Goal: Communication & Community: Ask a question

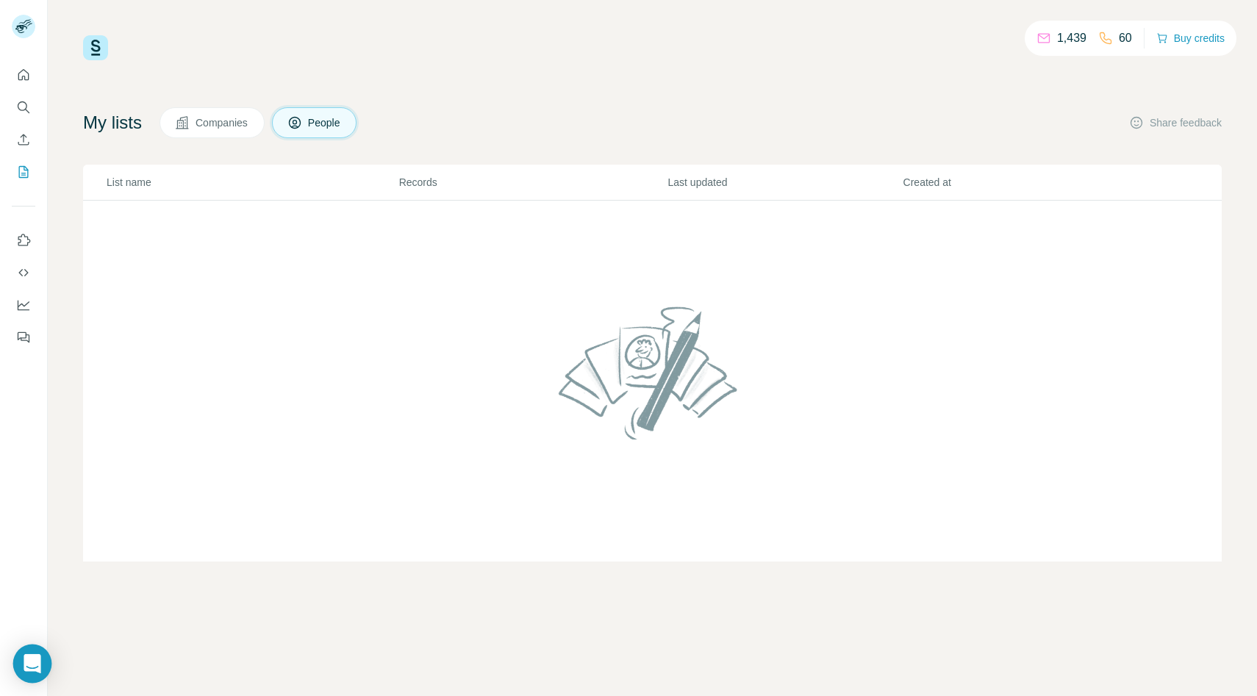
click at [32, 661] on icon "Open Intercom Messenger" at bounding box center [32, 663] width 17 height 19
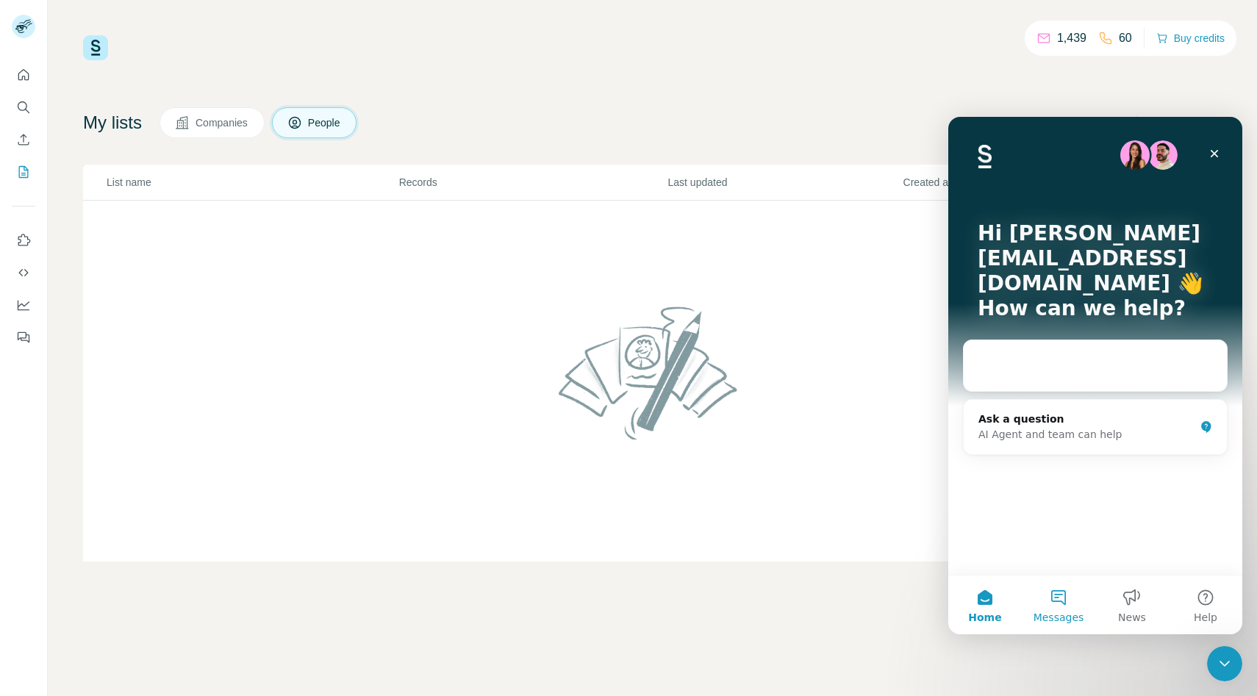
click at [1054, 593] on button "Messages" at bounding box center [1057, 604] width 73 height 59
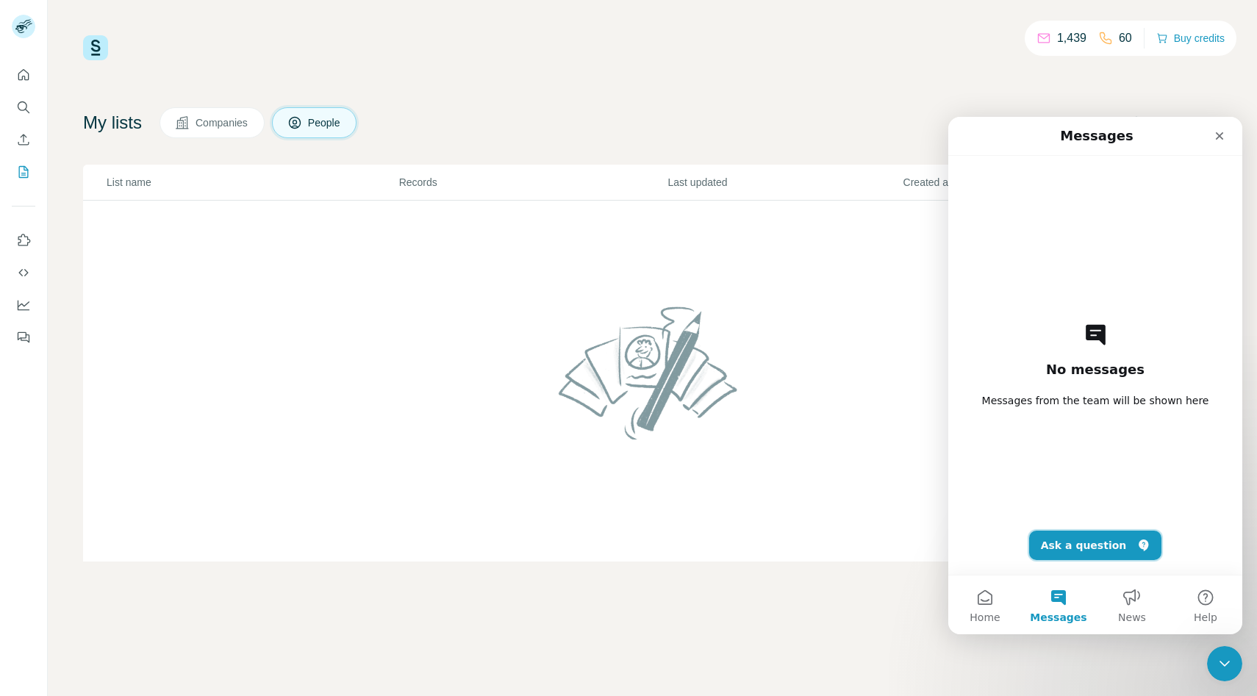
click at [1068, 535] on button "Ask a question" at bounding box center [1095, 545] width 133 height 29
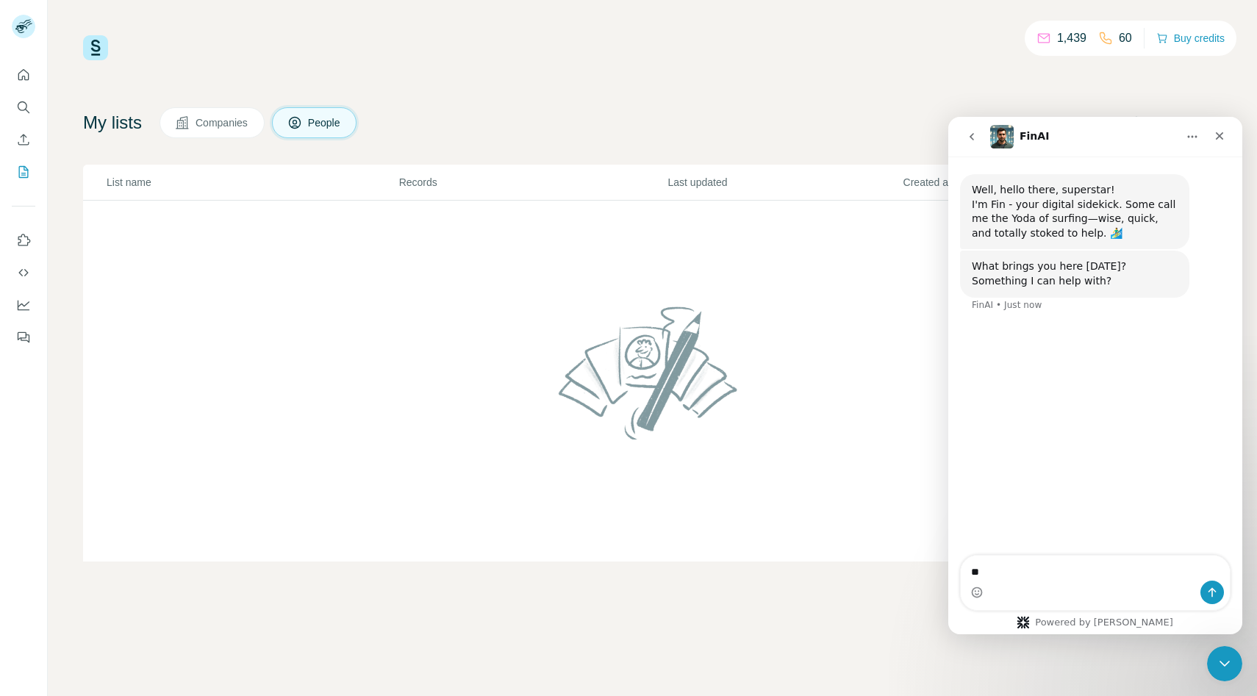
type textarea "*"
type textarea "**********"
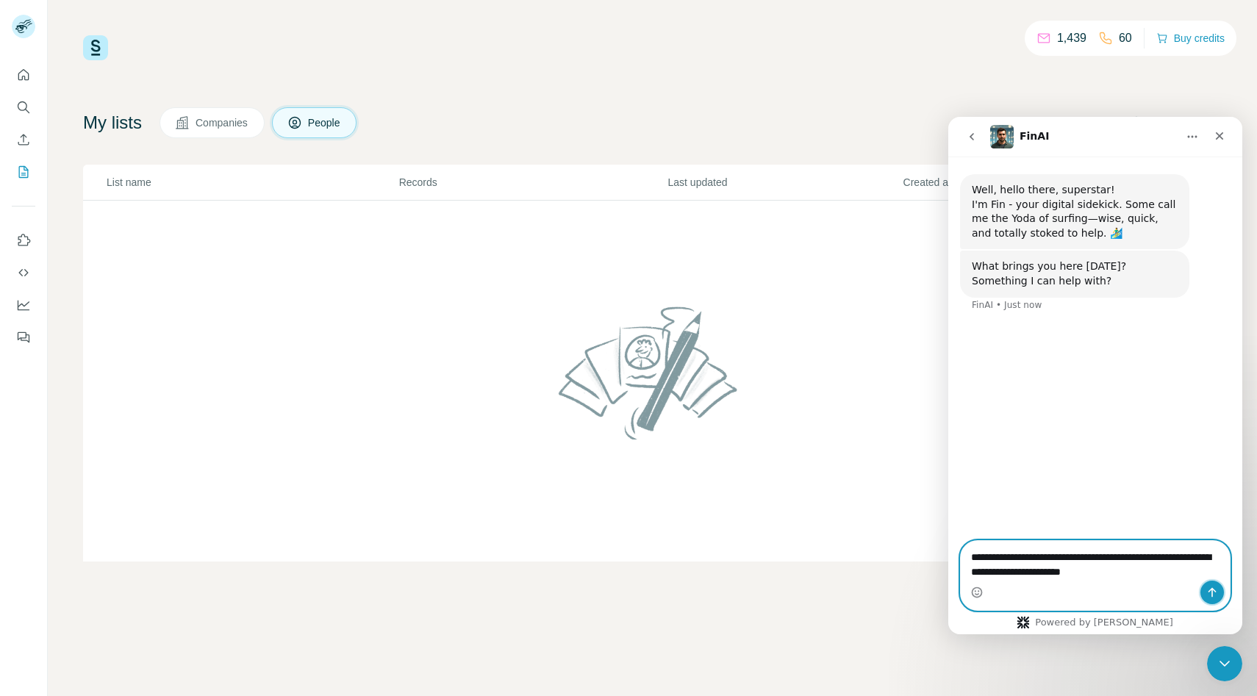
click at [1211, 597] on icon "Send a message…" at bounding box center [1212, 593] width 8 height 10
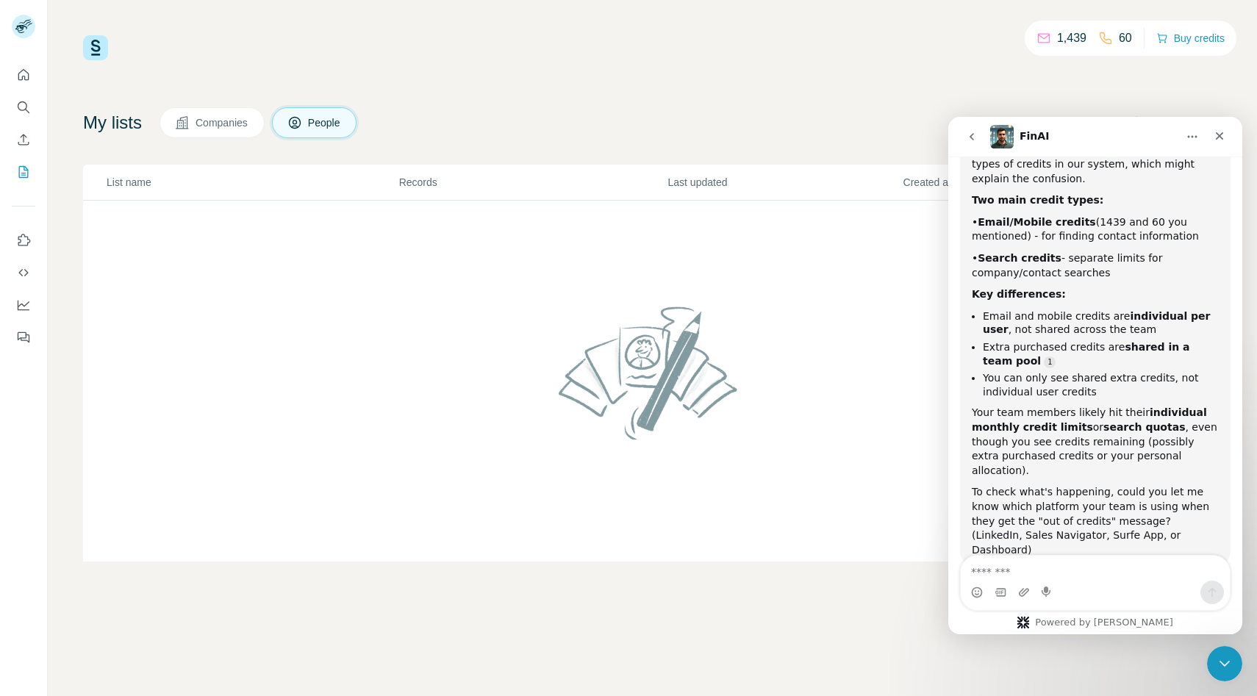
scroll to position [260, 0]
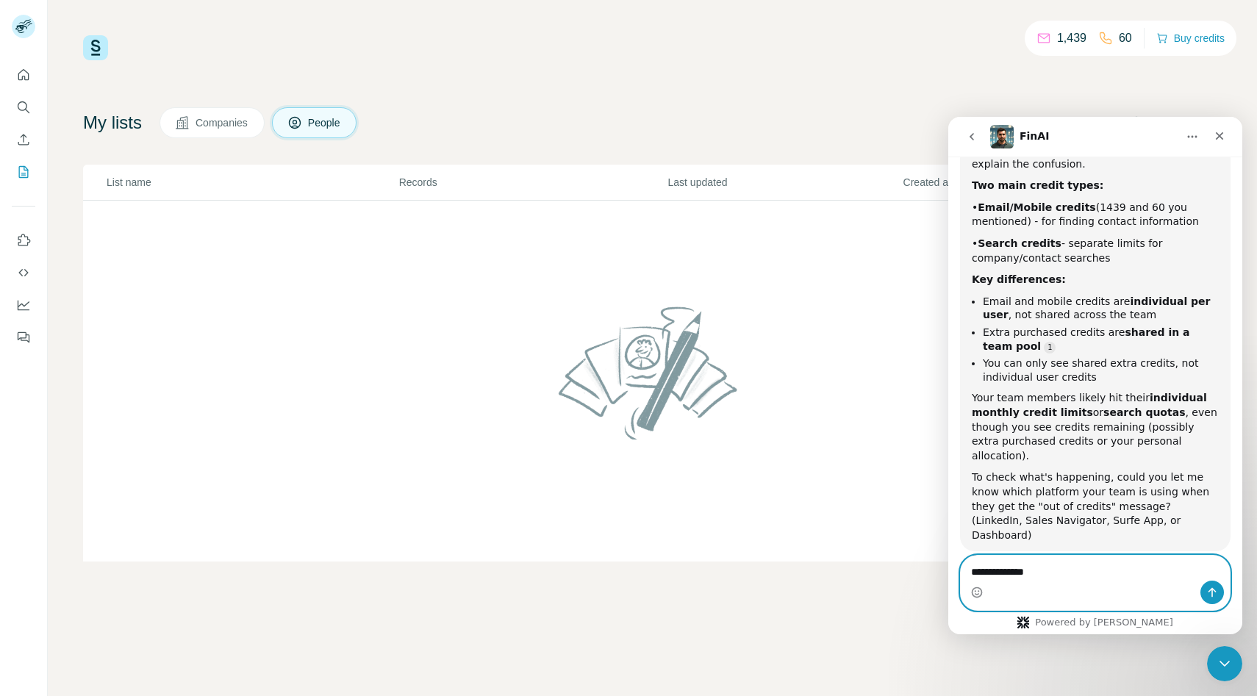
type textarea "**********"
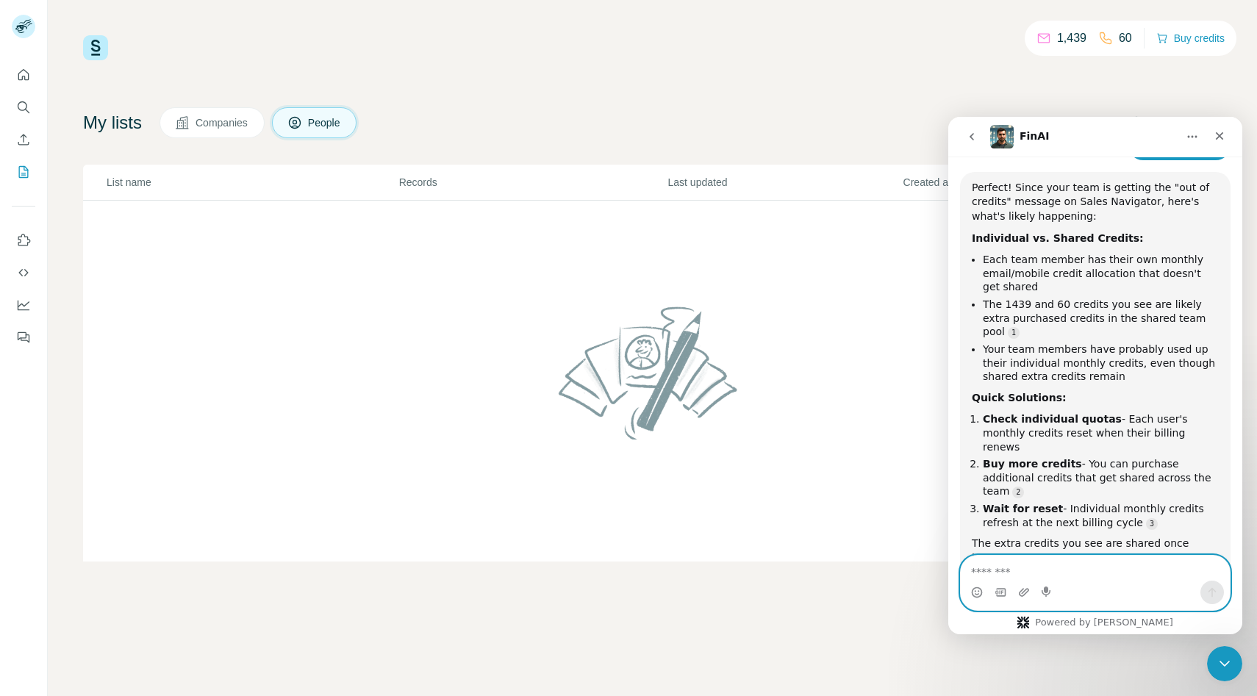
scroll to position [727, 0]
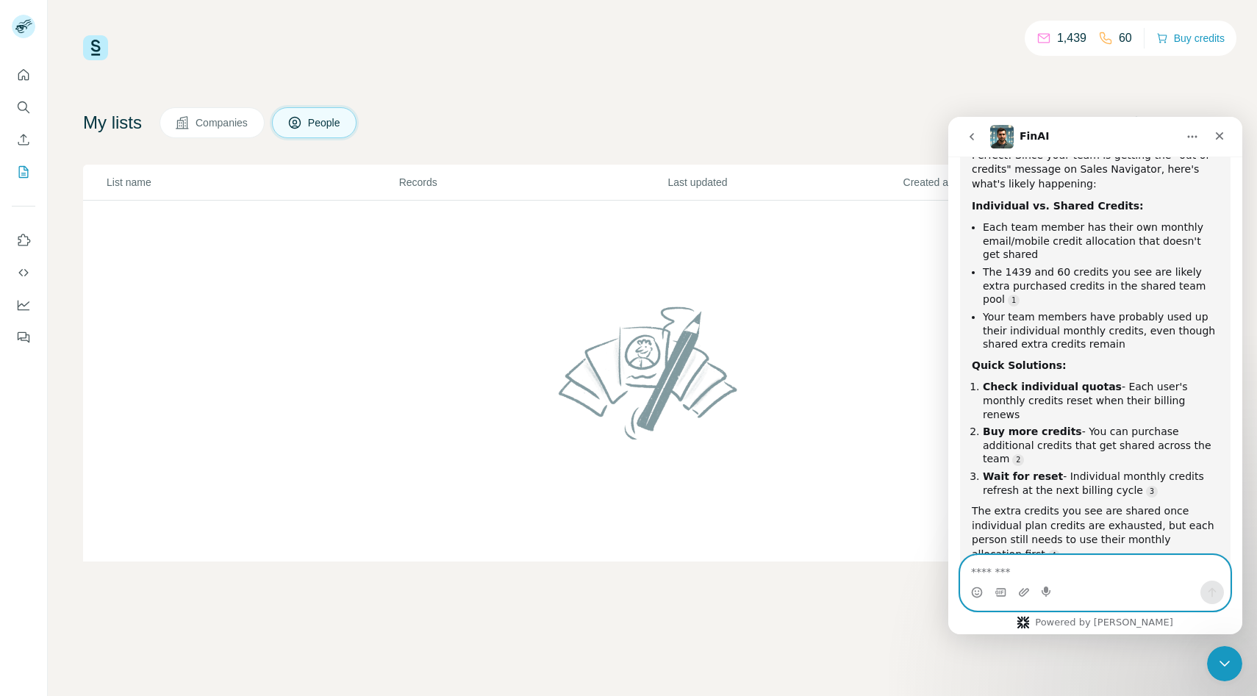
click at [1042, 573] on textarea "Message…" at bounding box center [1094, 568] width 269 height 25
type textarea "***"
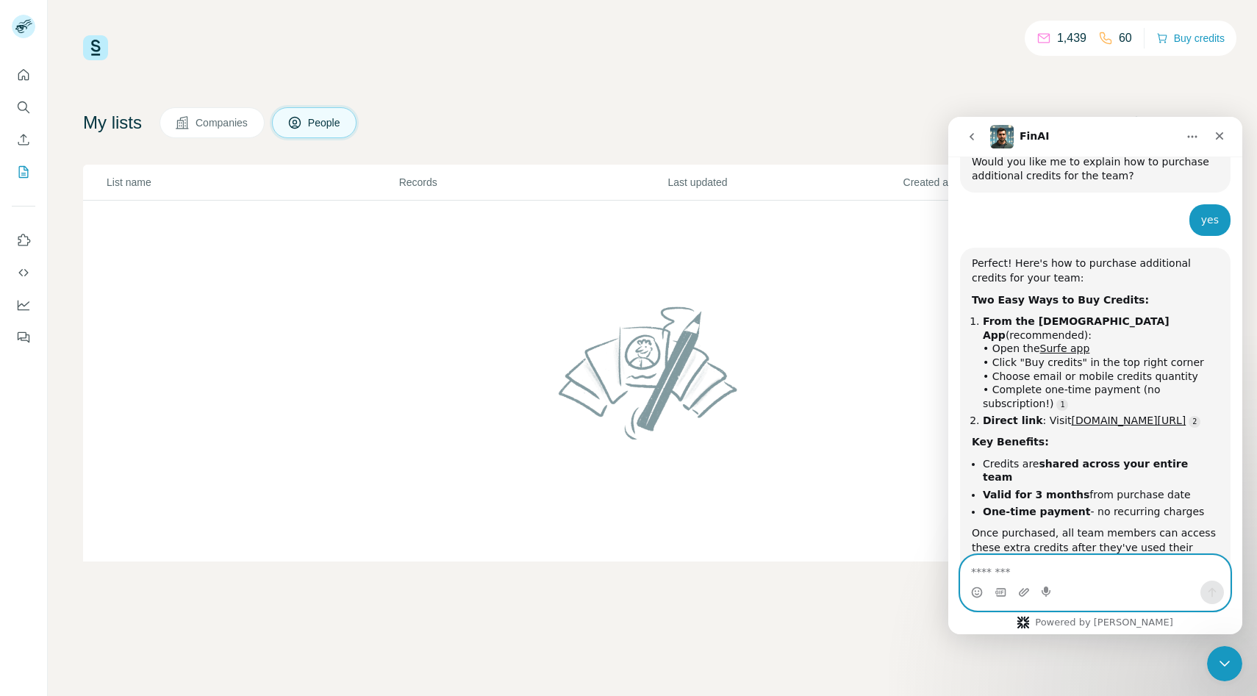
scroll to position [1149, 0]
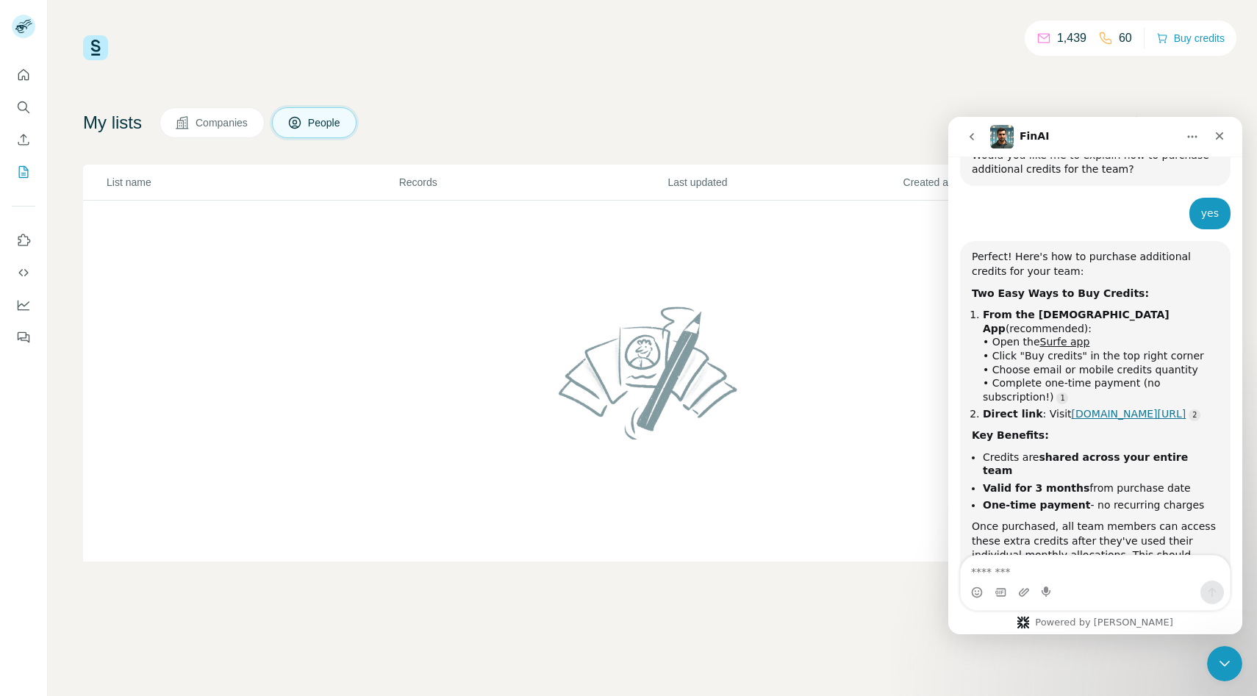
click at [1078, 408] on link "[DOMAIN_NAME][URL]" at bounding box center [1128, 414] width 115 height 12
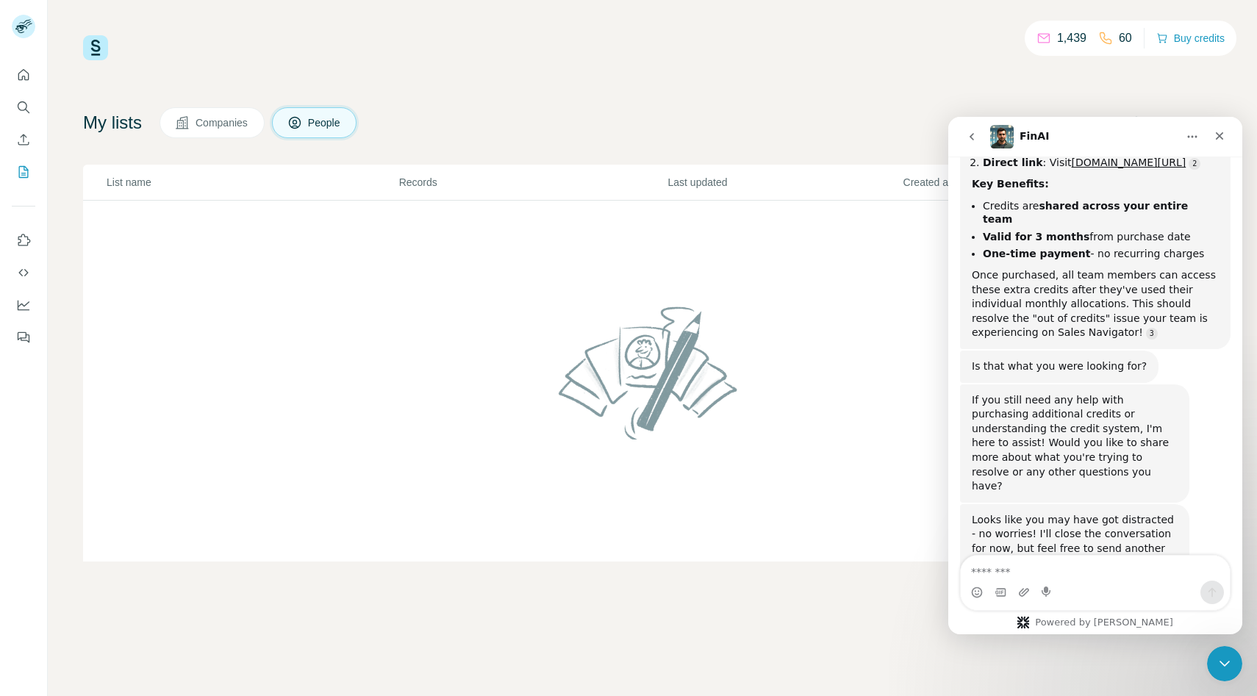
scroll to position [1437, 0]
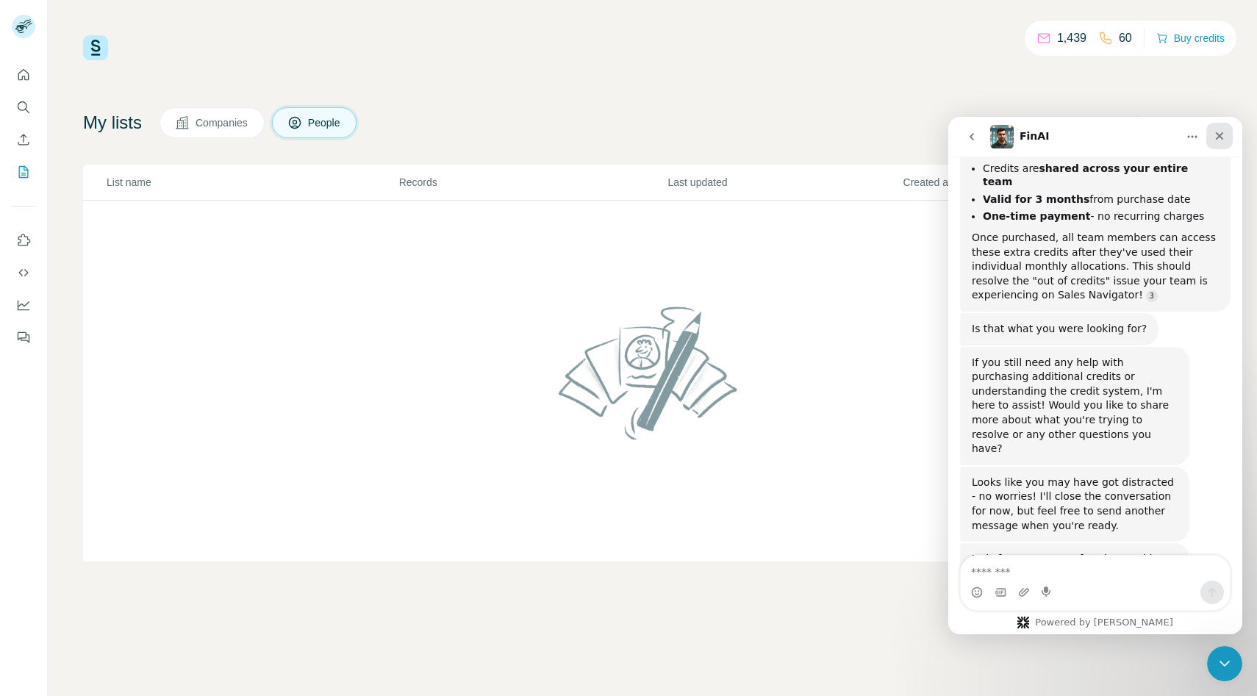
click at [1226, 135] on div "Close" at bounding box center [1219, 136] width 26 height 26
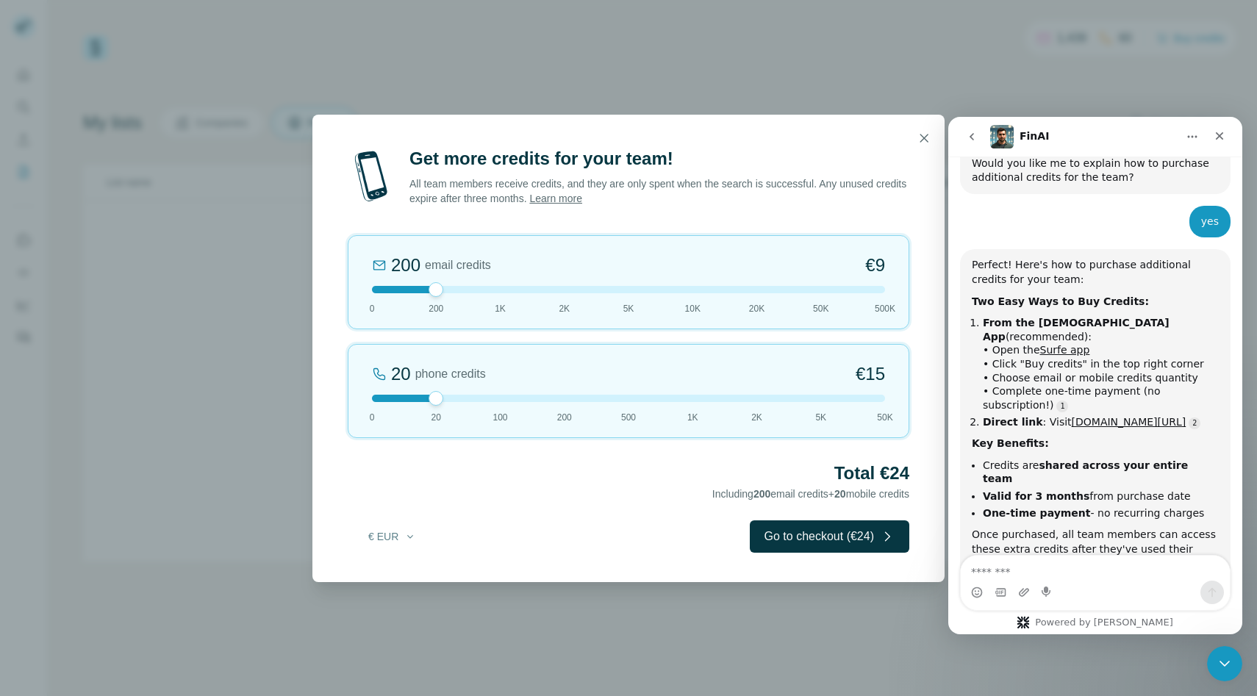
scroll to position [1149, 0]
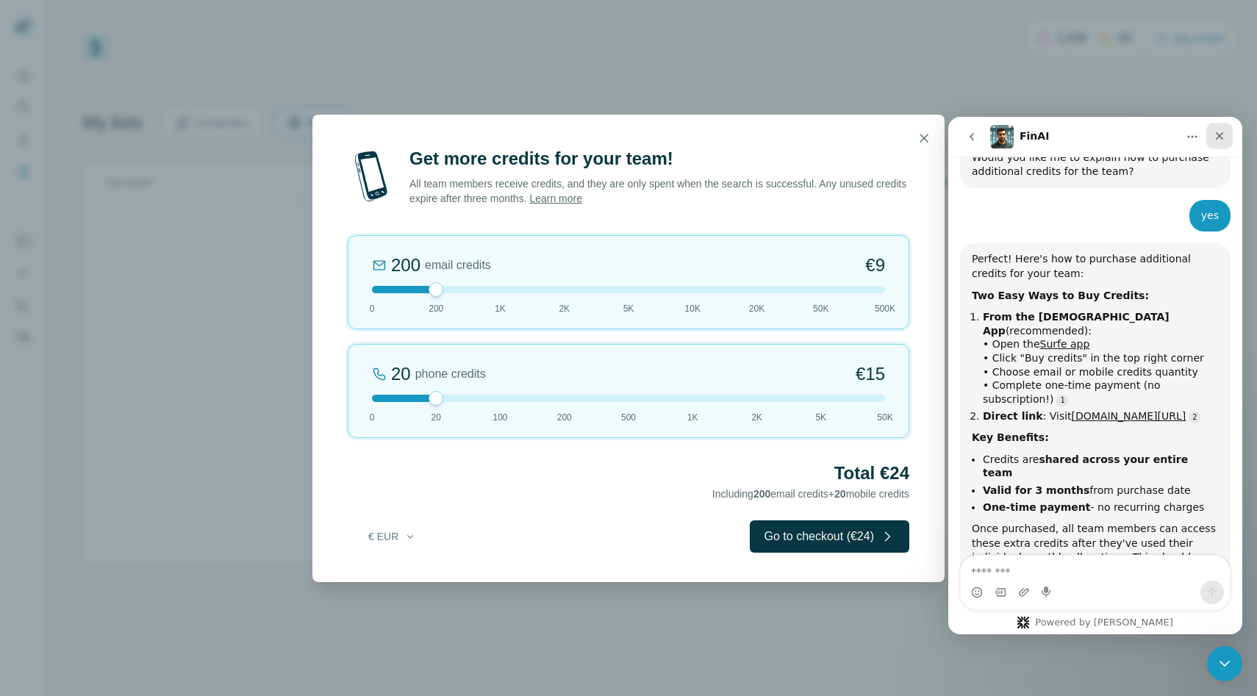
click at [1218, 139] on icon "Close" at bounding box center [1219, 136] width 12 height 12
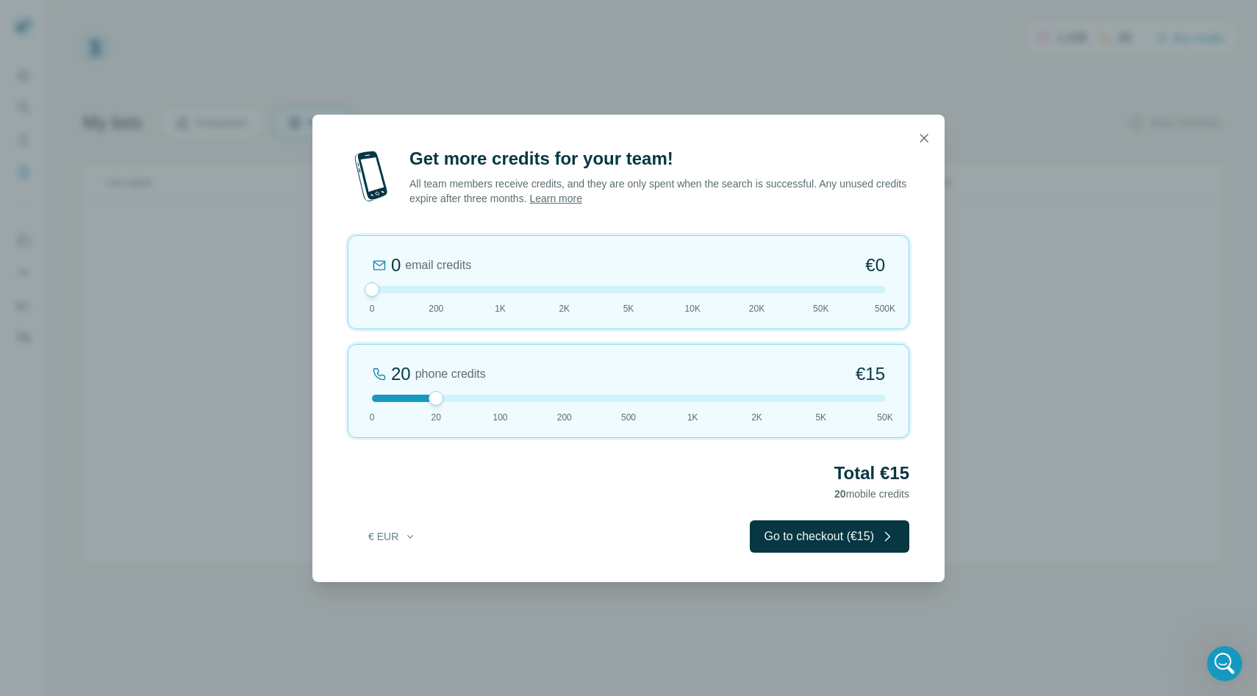
drag, startPoint x: 434, startPoint y: 290, endPoint x: 356, endPoint y: 302, distance: 79.5
click at [356, 302] on div "0 email credits €0 0 200 1K 2K 5K 10K 20K 50K 500K" at bounding box center [628, 282] width 561 height 94
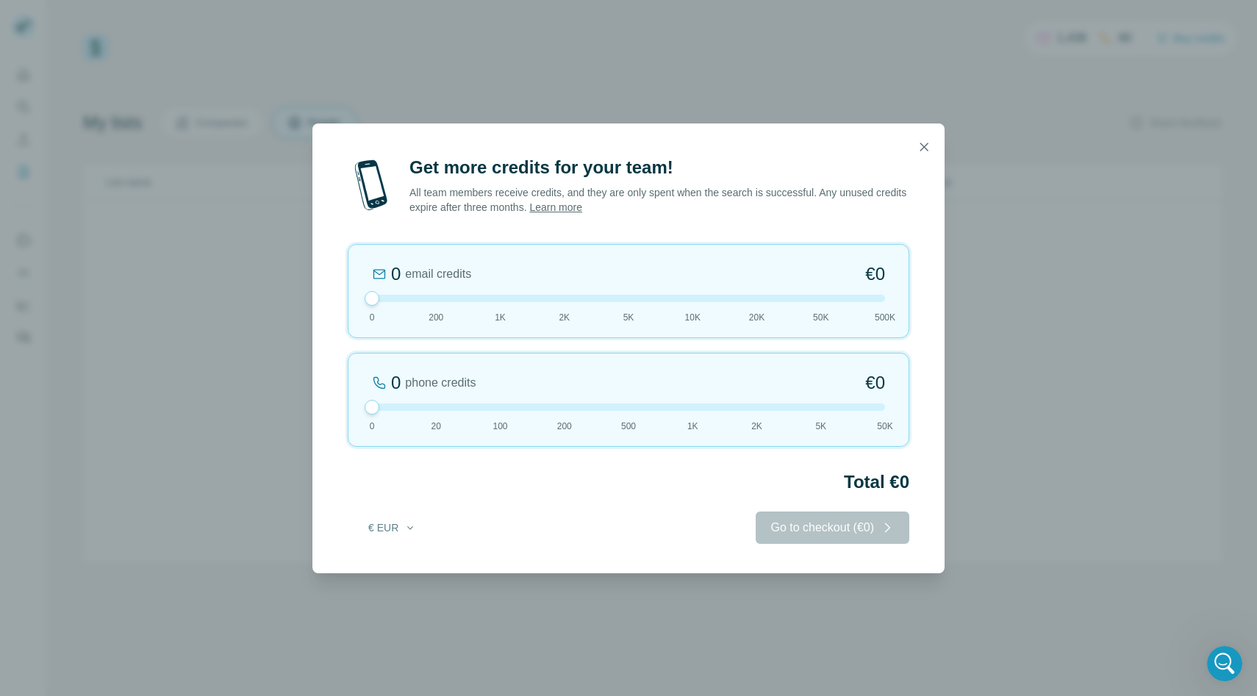
drag, startPoint x: 436, startPoint y: 400, endPoint x: 356, endPoint y: 400, distance: 79.4
click at [356, 400] on div "0 phone credits €0 [PHONE_NUMBER] 1K 2K 5K 50K" at bounding box center [628, 400] width 561 height 94
click at [924, 145] on icon "button" at bounding box center [923, 147] width 15 height 15
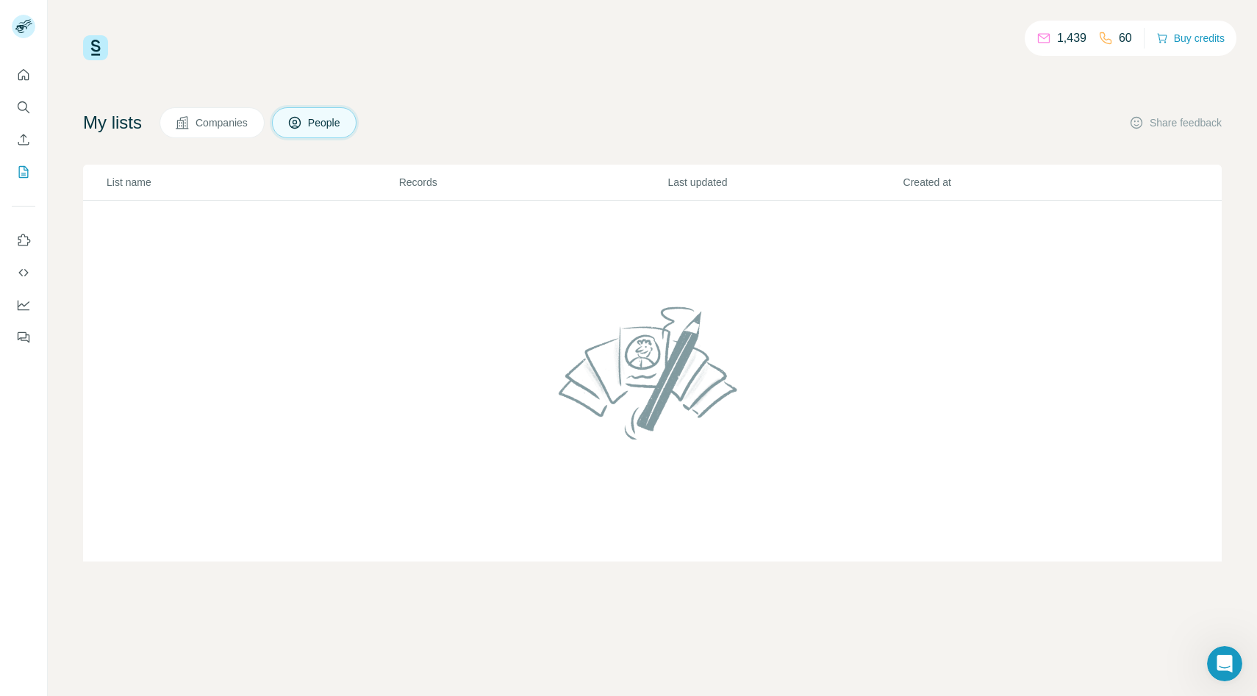
scroll to position [1437, 0]
